Goal: Find specific page/section: Find specific page/section

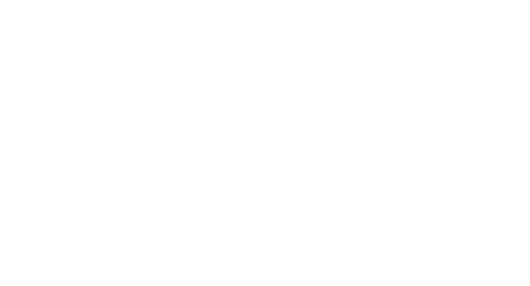
select select "Song"
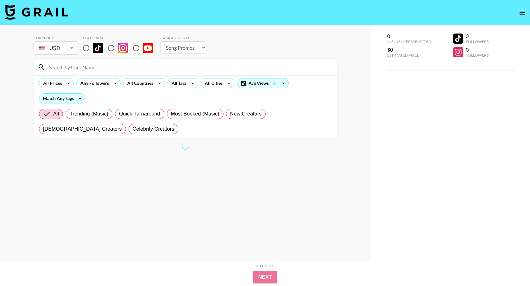
click at [88, 49] on input "radio" at bounding box center [85, 47] width 13 height 13
radio input "true"
click at [84, 61] on div at bounding box center [185, 67] width 303 height 16
click at [78, 73] on div at bounding box center [185, 67] width 303 height 16
click at [78, 68] on input at bounding box center [189, 67] width 288 height 10
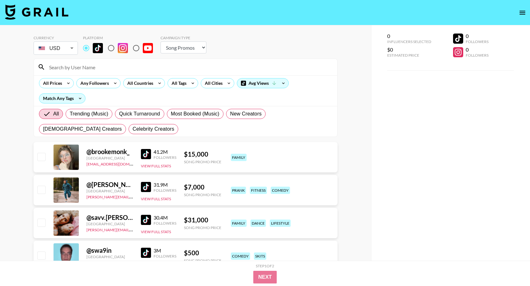
click at [56, 64] on input at bounding box center [189, 67] width 288 height 10
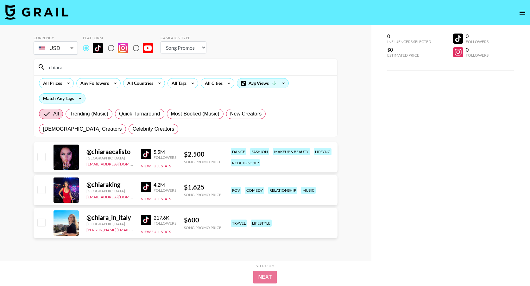
type input "chiara"
click at [147, 150] on img at bounding box center [146, 154] width 10 height 10
